Goal: Check status: Check status

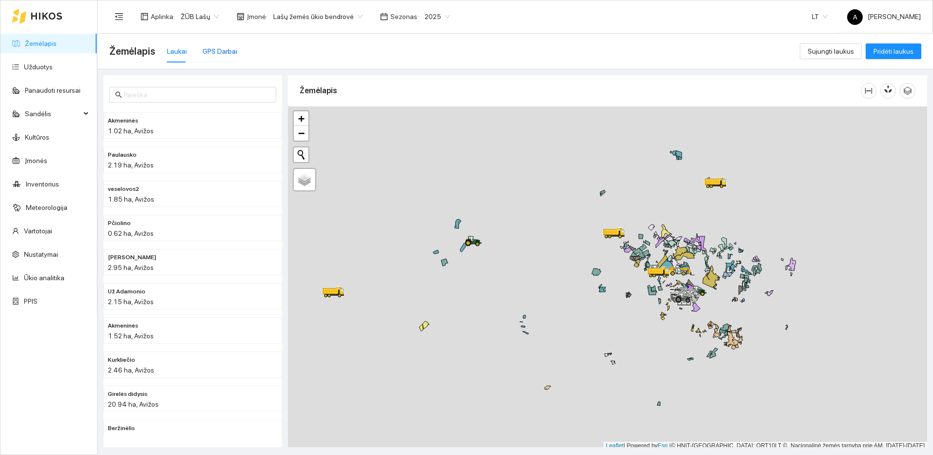
click at [223, 47] on div "GPS Darbai" at bounding box center [219, 51] width 35 height 11
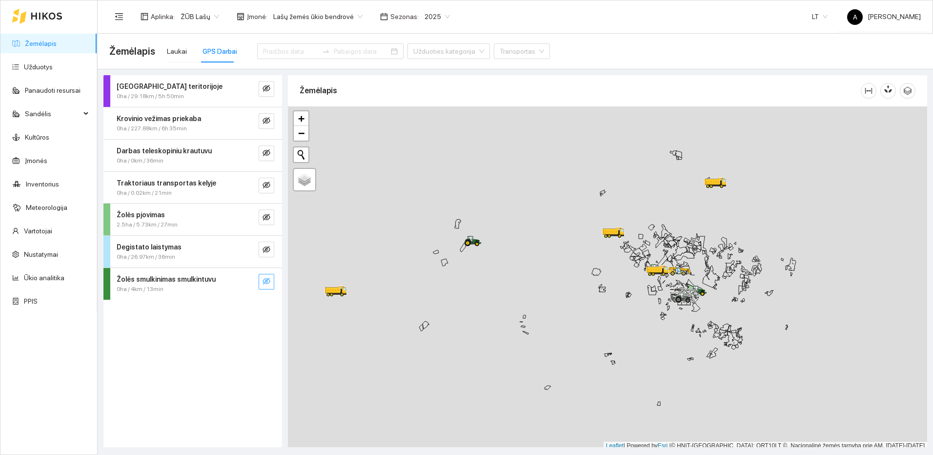
click at [266, 282] on icon "eye-invisible" at bounding box center [266, 281] width 8 height 7
click at [247, 282] on icon "search" at bounding box center [246, 281] width 7 height 7
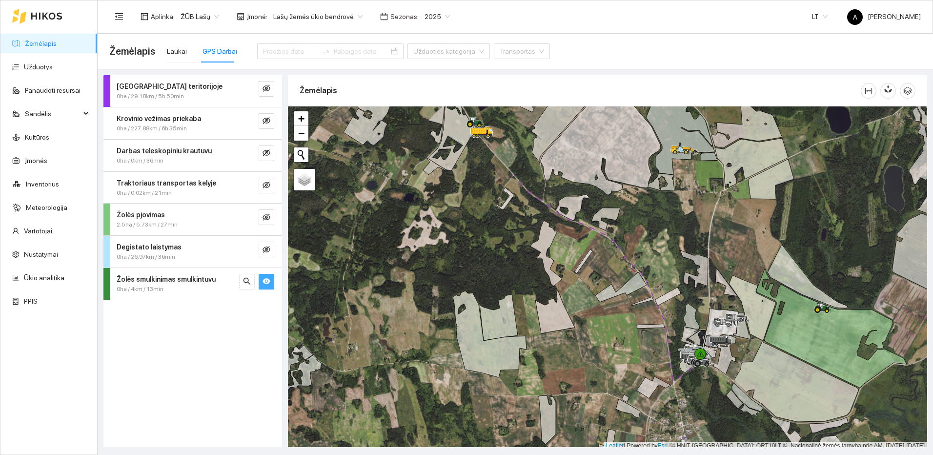
click at [264, 281] on icon "eye" at bounding box center [266, 282] width 8 height 6
click at [267, 250] on icon "eye-invisible" at bounding box center [267, 250] width 2 height 2
click at [253, 250] on button "button" at bounding box center [247, 250] width 16 height 16
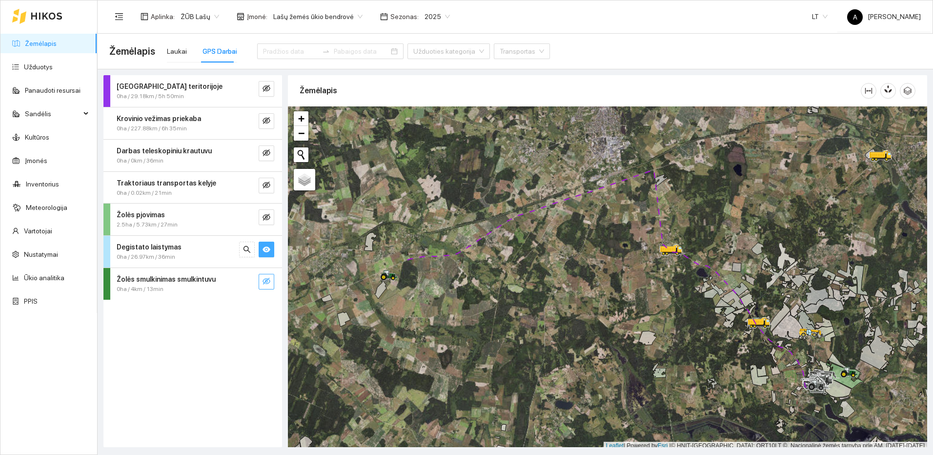
click at [270, 253] on button "button" at bounding box center [267, 250] width 16 height 16
click at [268, 217] on icon "eye-invisible" at bounding box center [266, 217] width 8 height 8
click at [243, 217] on icon "search" at bounding box center [247, 217] width 8 height 8
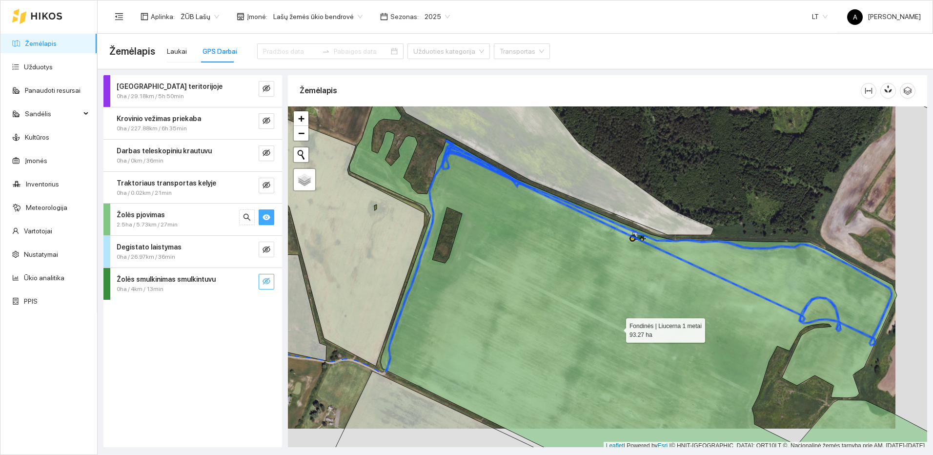
scroll to position [3, 0]
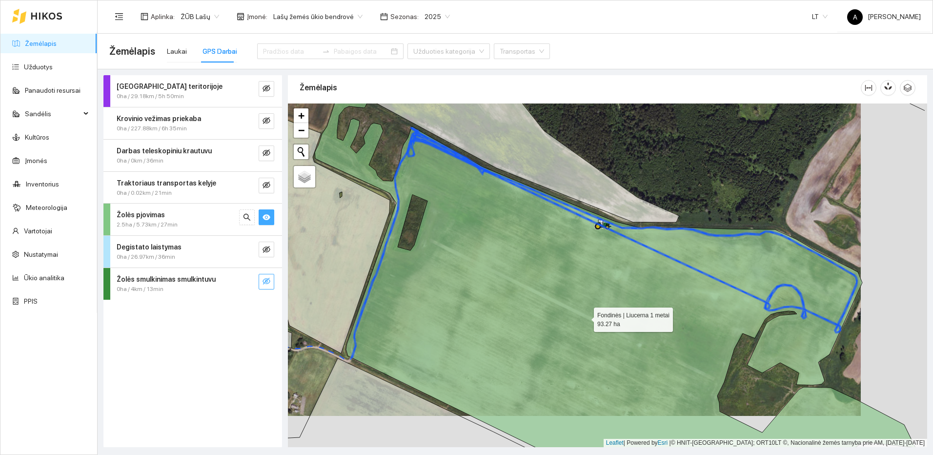
drag, startPoint x: 653, startPoint y: 348, endPoint x: 579, endPoint y: 317, distance: 80.9
click at [579, 317] on icon at bounding box center [615, 258] width 601 height 383
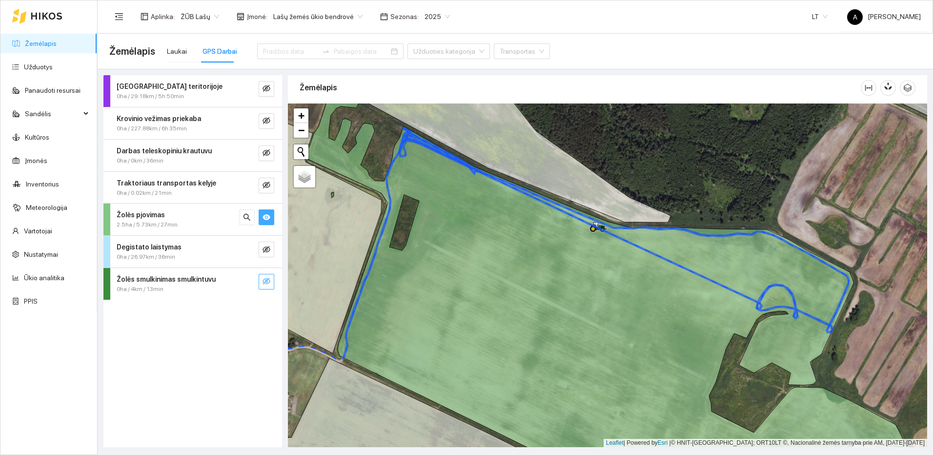
click at [270, 220] on icon "eye" at bounding box center [266, 217] width 8 height 8
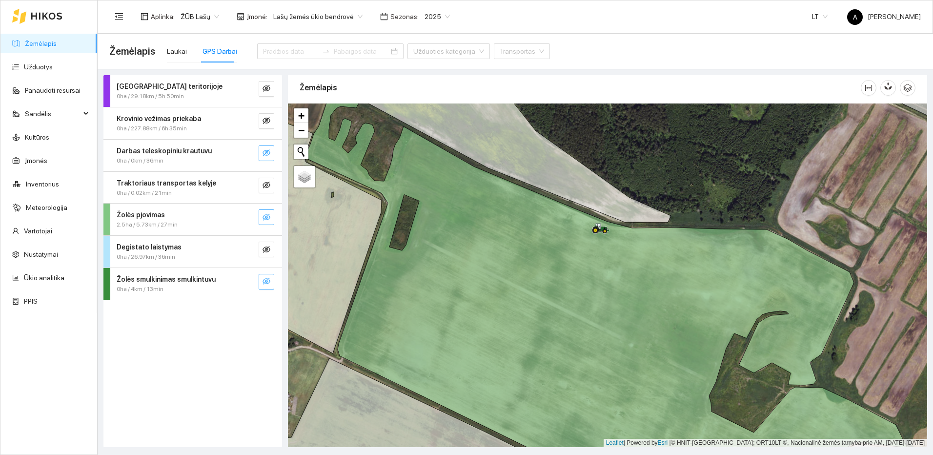
click at [268, 154] on icon "eye-invisible" at bounding box center [266, 153] width 8 height 8
click at [245, 153] on icon "search" at bounding box center [247, 153] width 8 height 8
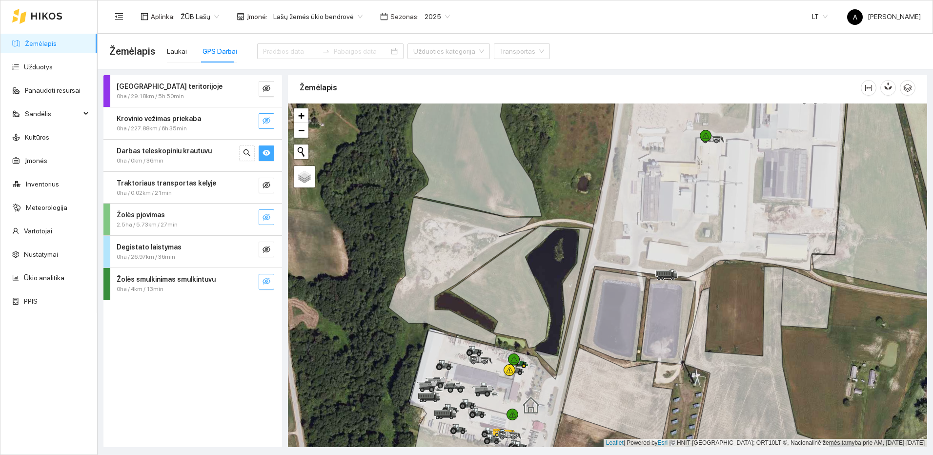
click at [267, 120] on icon "eye-invisible" at bounding box center [266, 120] width 8 height 7
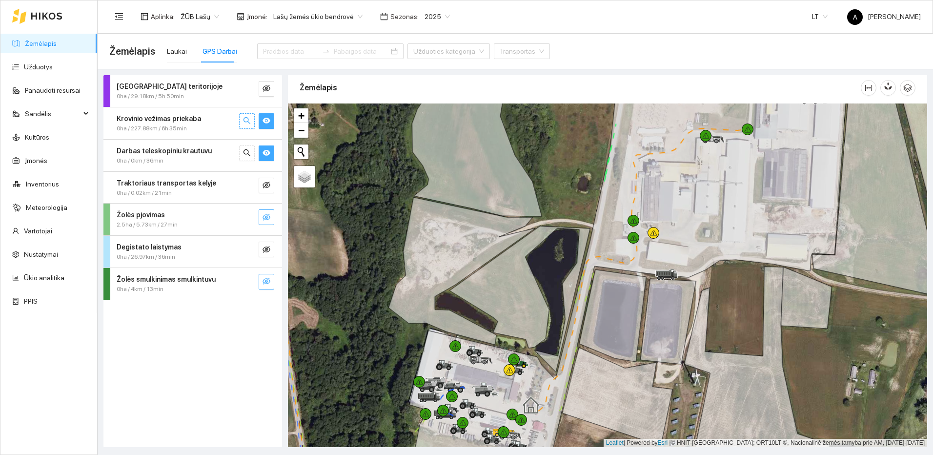
click at [245, 121] on icon "search" at bounding box center [246, 120] width 7 height 7
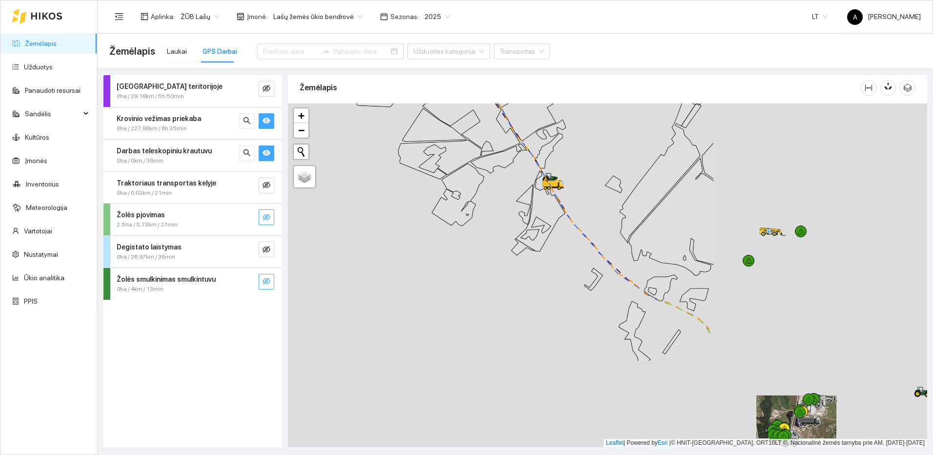
drag, startPoint x: 859, startPoint y: 282, endPoint x: 590, endPoint y: 178, distance: 288.1
click at [590, 178] on div at bounding box center [607, 274] width 639 height 343
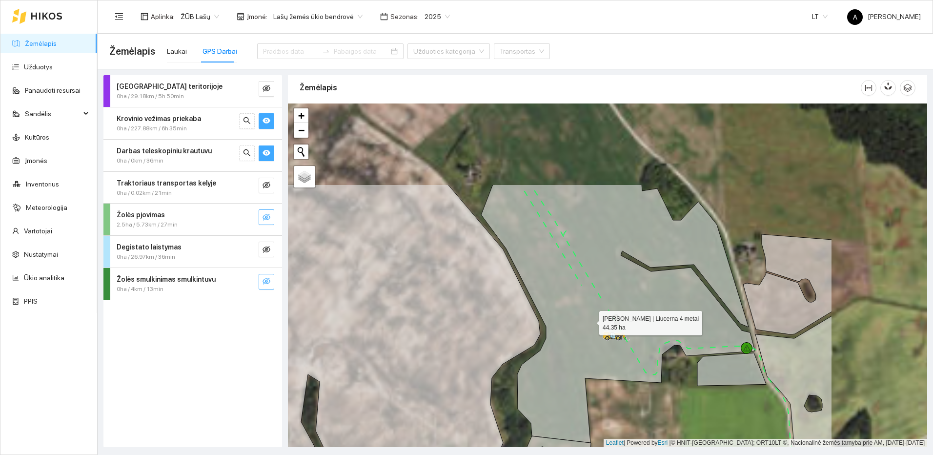
drag, startPoint x: 696, startPoint y: 255, endPoint x: 562, endPoint y: 333, distance: 155.2
click at [573, 333] on icon at bounding box center [618, 313] width 274 height 258
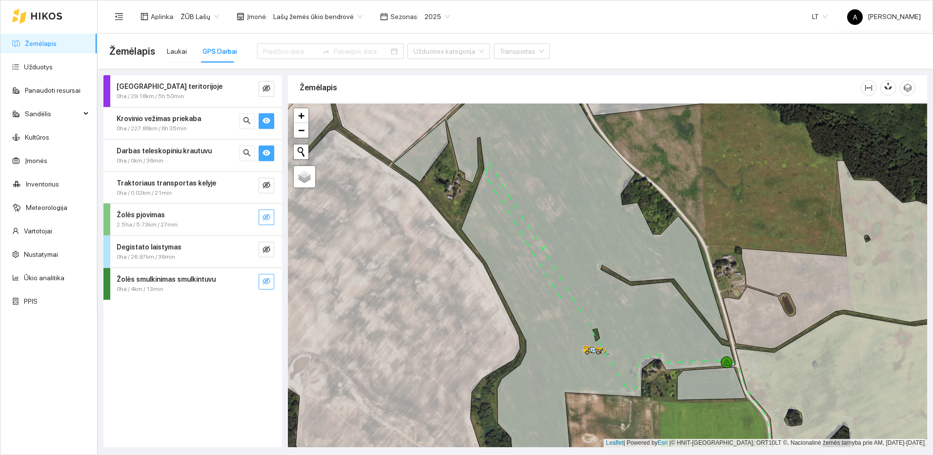
click at [268, 151] on icon "eye" at bounding box center [266, 153] width 8 height 6
click at [267, 122] on icon "eye" at bounding box center [266, 121] width 8 height 8
click at [285, 51] on input at bounding box center [290, 51] width 55 height 11
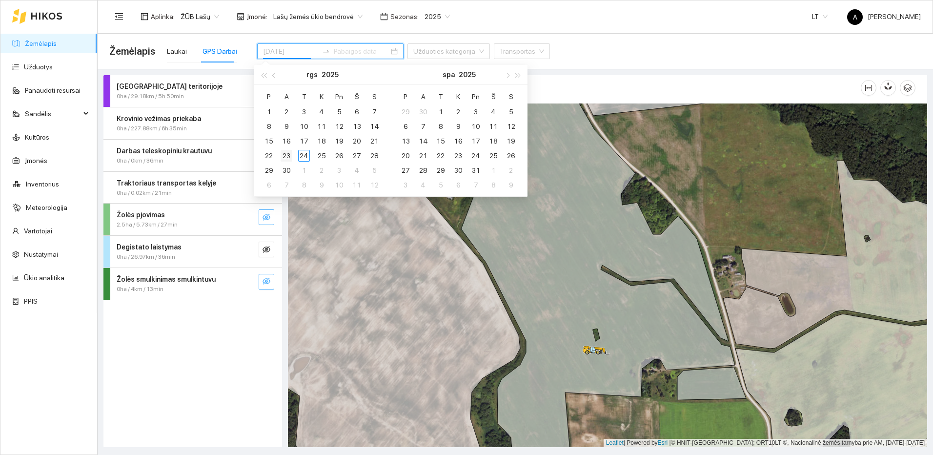
type input "[DATE]"
click at [290, 155] on div "23" at bounding box center [287, 156] width 12 height 12
type input "[DATE]"
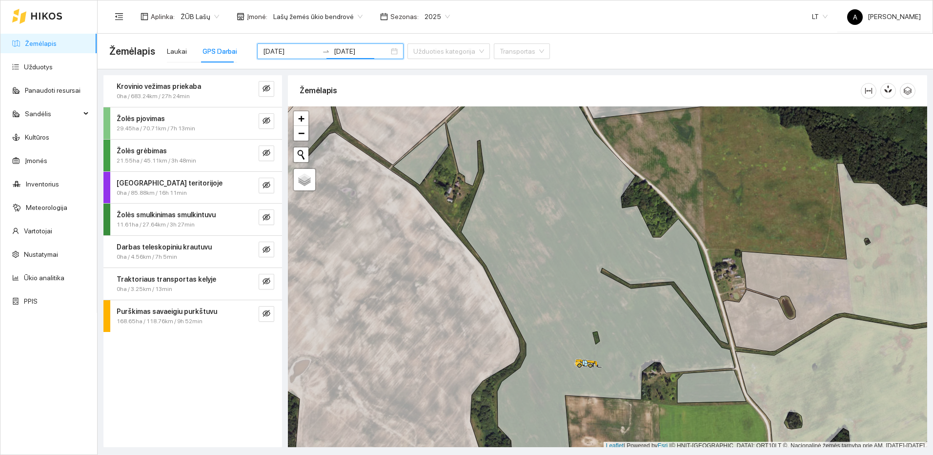
scroll to position [3, 0]
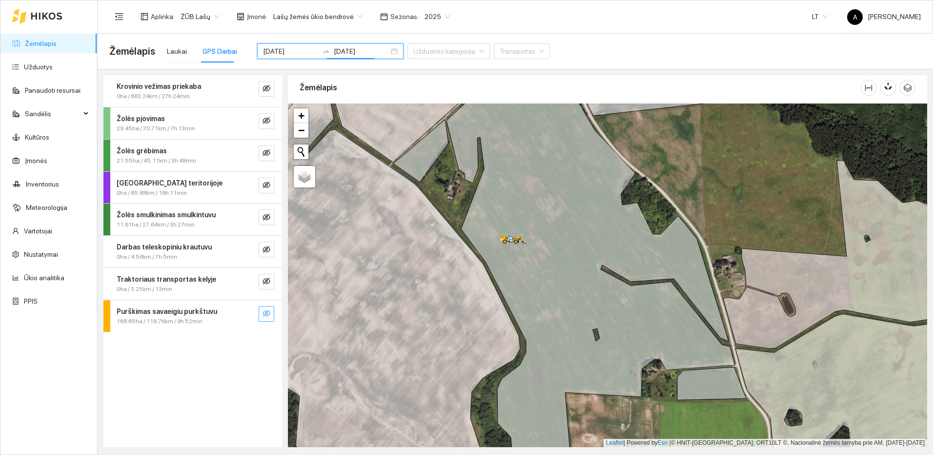
click at [270, 316] on icon "eye-invisible" at bounding box center [266, 313] width 8 height 8
click at [251, 313] on button "button" at bounding box center [247, 314] width 16 height 16
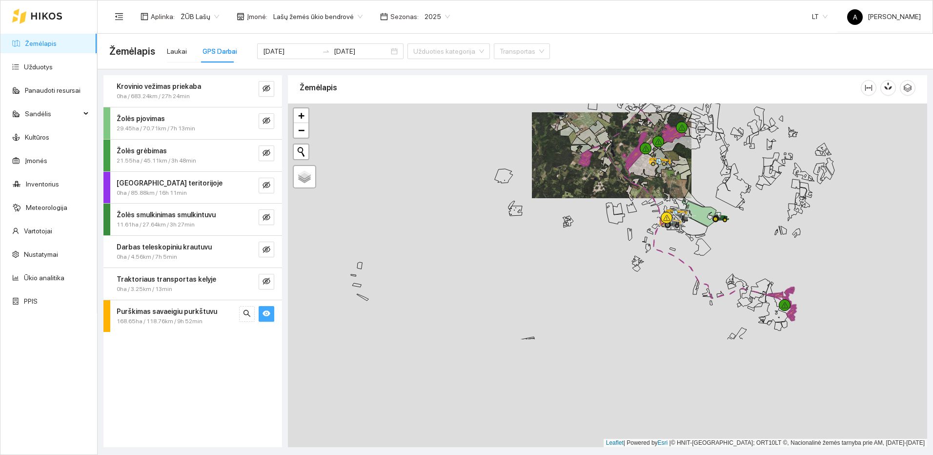
drag, startPoint x: 704, startPoint y: 218, endPoint x: 642, endPoint y: 180, distance: 72.0
click at [663, 192] on icon at bounding box center [666, 196] width 7 height 9
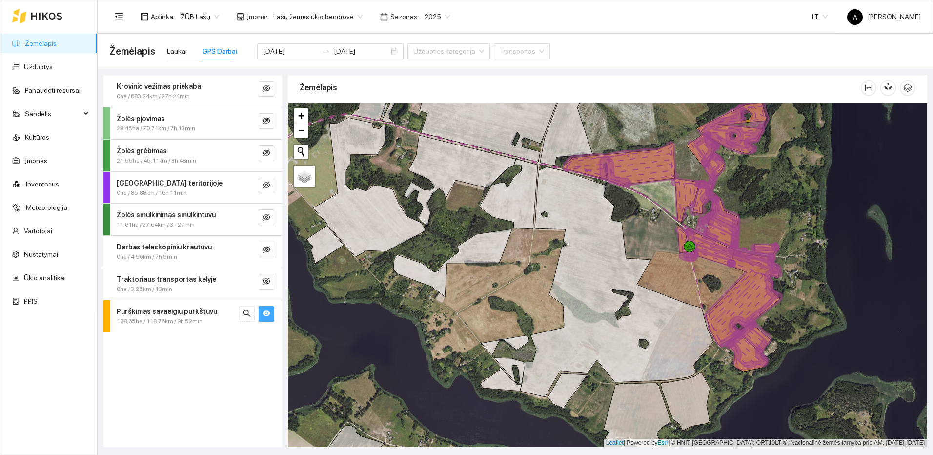
drag, startPoint x: 617, startPoint y: 161, endPoint x: 595, endPoint y: 232, distance: 74.4
click at [595, 232] on div at bounding box center [607, 274] width 639 height 343
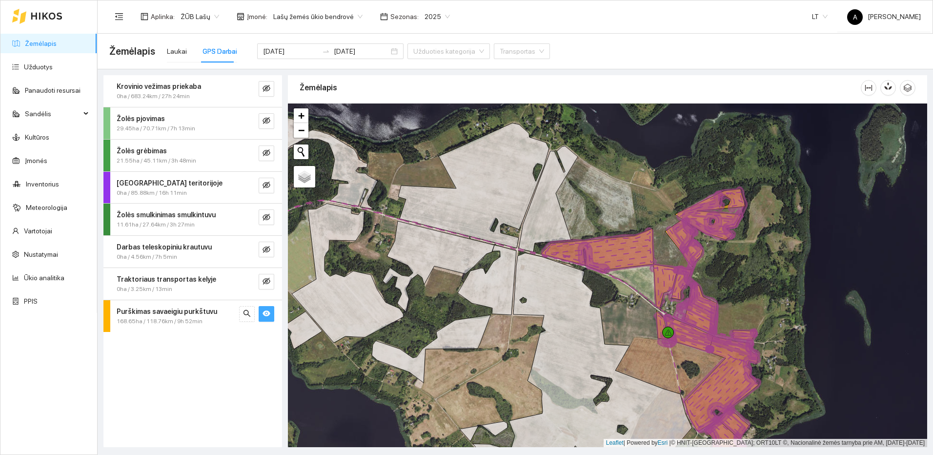
click at [270, 311] on icon "eye" at bounding box center [266, 313] width 8 height 8
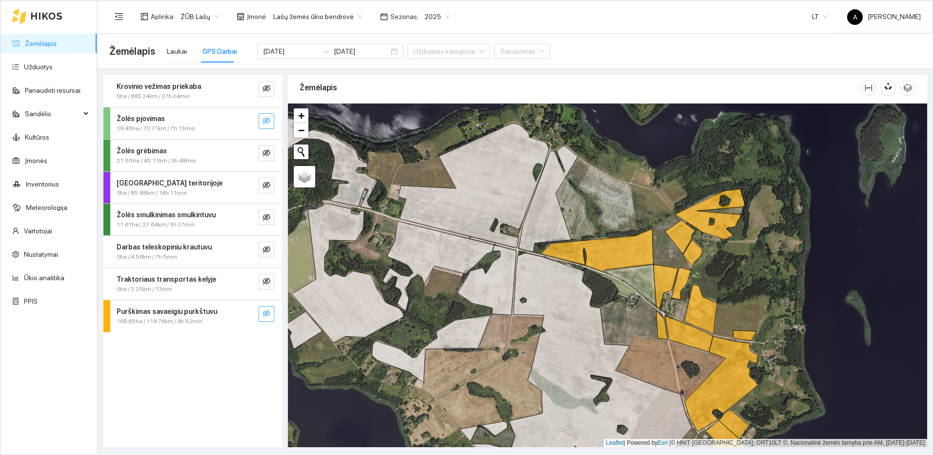
click at [267, 122] on icon "eye-invisible" at bounding box center [266, 121] width 8 height 8
click at [251, 121] on button "button" at bounding box center [247, 121] width 16 height 16
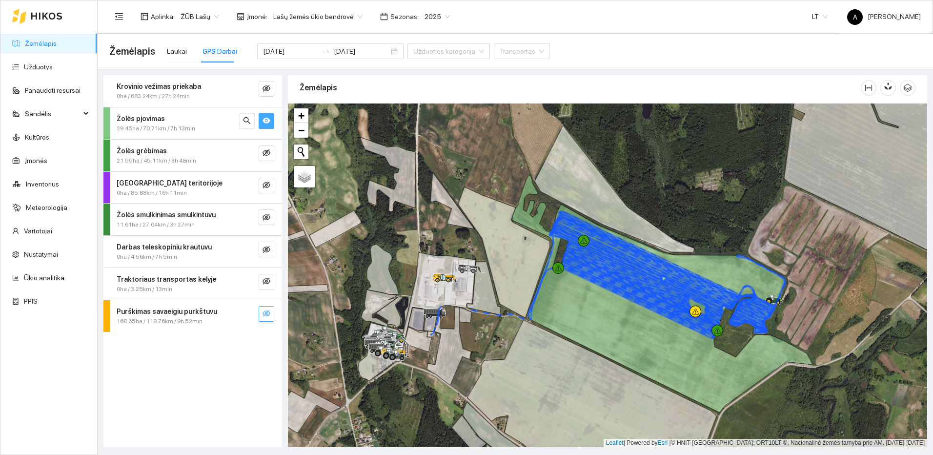
click at [265, 122] on icon "eye" at bounding box center [266, 121] width 8 height 6
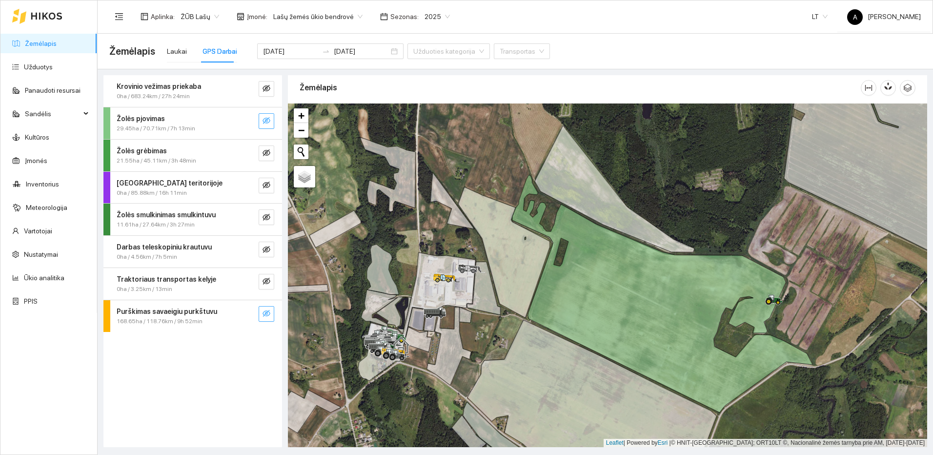
click at [265, 122] on icon "eye-invisible" at bounding box center [266, 121] width 8 height 8
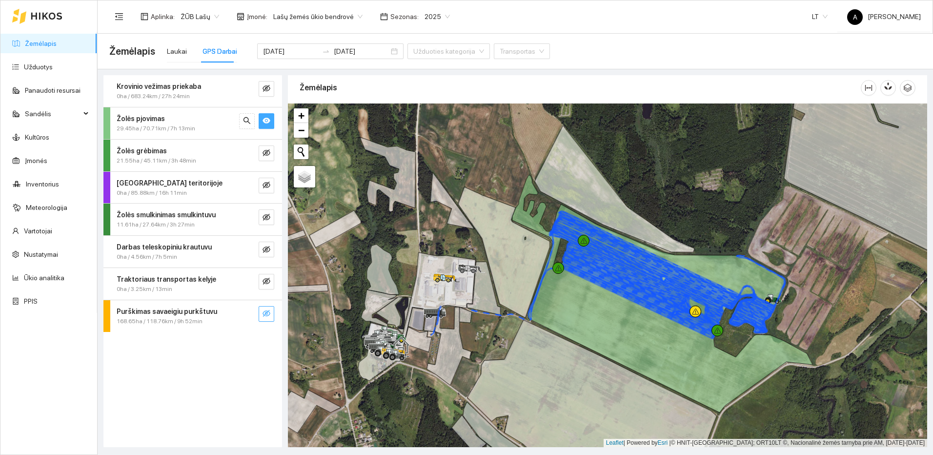
click at [265, 122] on icon "eye" at bounding box center [266, 121] width 8 height 6
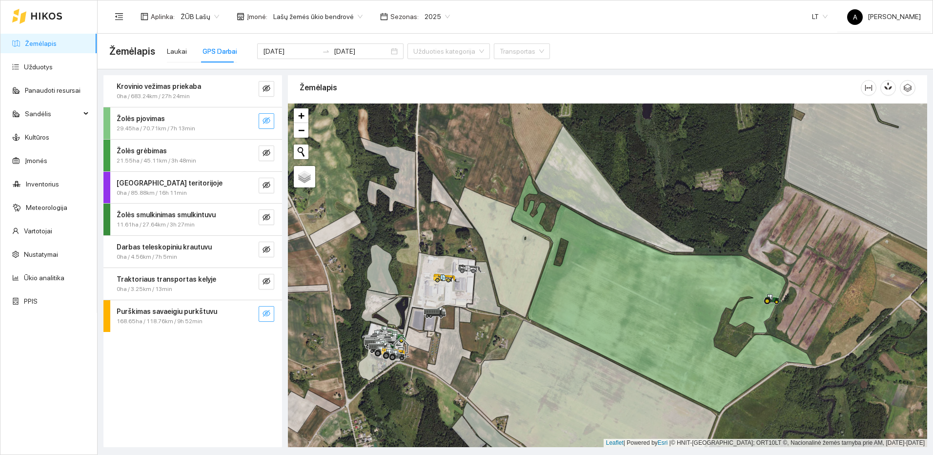
click at [265, 122] on icon "eye-invisible" at bounding box center [266, 121] width 8 height 8
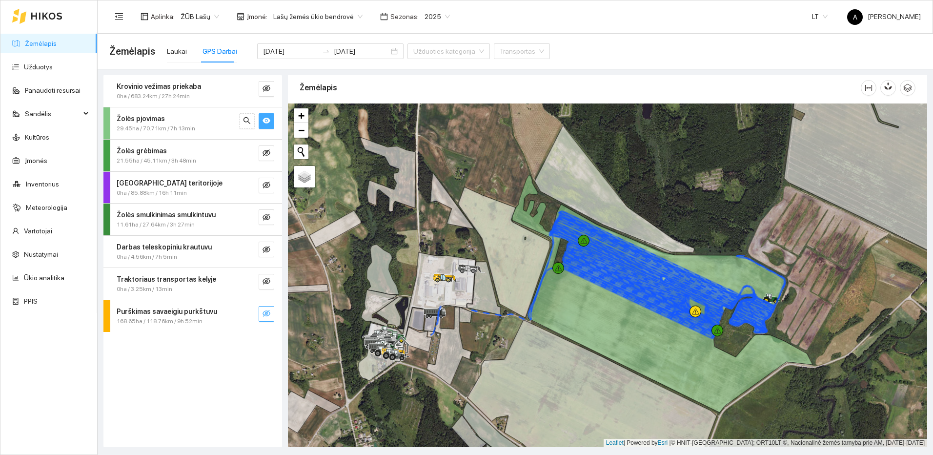
click at [265, 122] on icon "eye" at bounding box center [266, 121] width 8 height 6
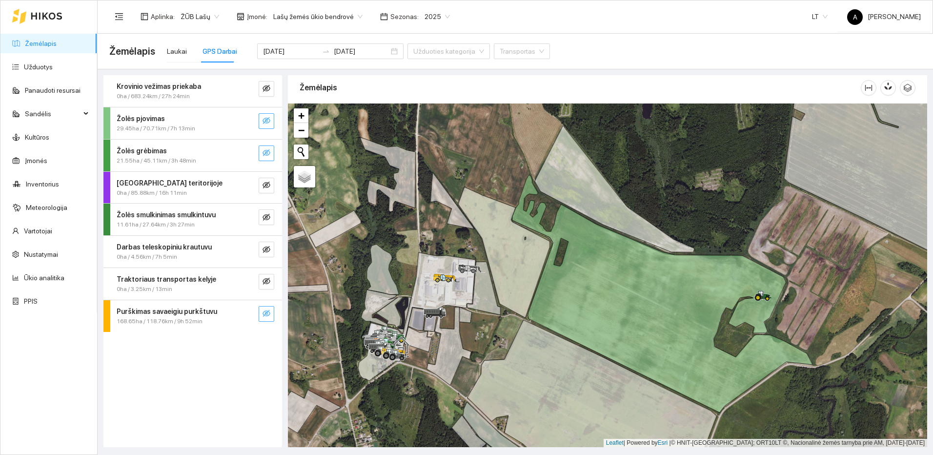
click at [269, 156] on icon "eye-invisible" at bounding box center [266, 153] width 8 height 8
